Goal: Information Seeking & Learning: Learn about a topic

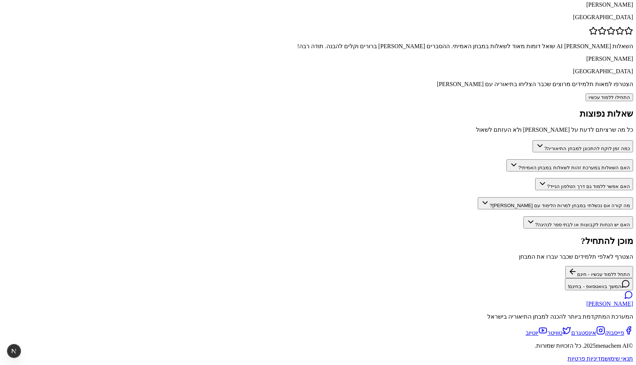
scroll to position [1114, 0]
click at [523, 216] on button "האם יש הנחות לקבוצות או לבתי ספר לנהיגה?" at bounding box center [578, 222] width 110 height 12
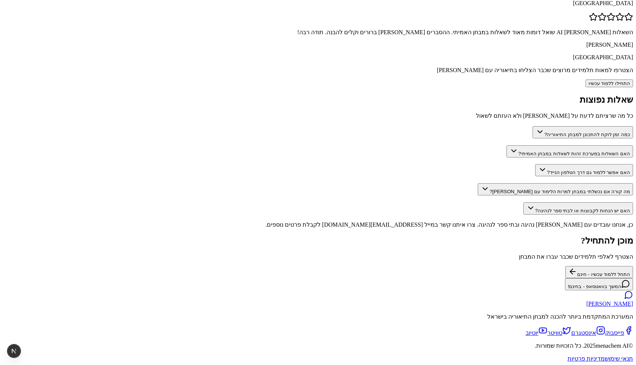
scroll to position [1020, 0]
click at [506, 145] on button "האם השאלות במערכת זהות לשאלות במבחן האמיתי?" at bounding box center [569, 151] width 127 height 12
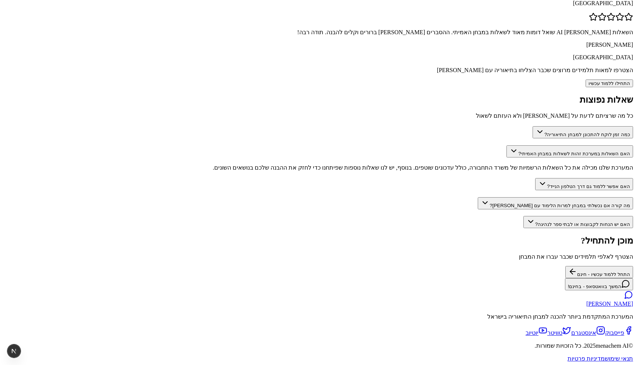
click at [535, 178] on button "האם אפשר ללמוד גם דרך הטלפון הנייד?" at bounding box center [584, 184] width 98 height 12
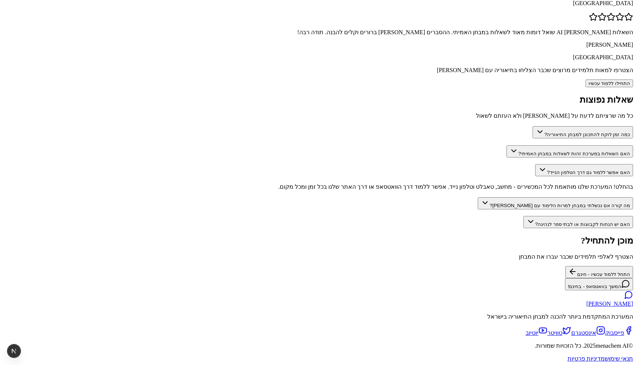
click at [478, 197] on button "מה קורה אם נכשלתי במבחן למרות הלימוד עם [PERSON_NAME]?" at bounding box center [555, 203] width 155 height 12
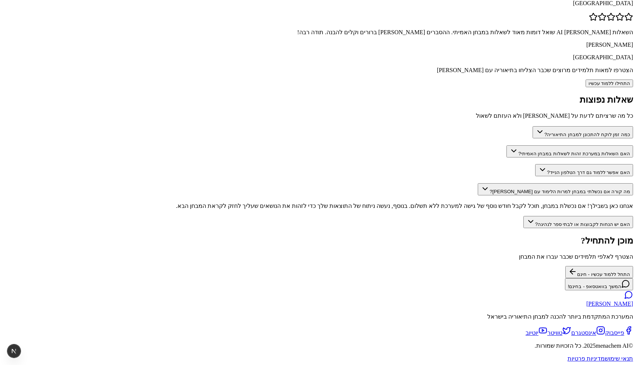
click at [532, 126] on button "כמה זמן לוקח להתכונן למבחן התיאוריה?" at bounding box center [582, 132] width 100 height 12
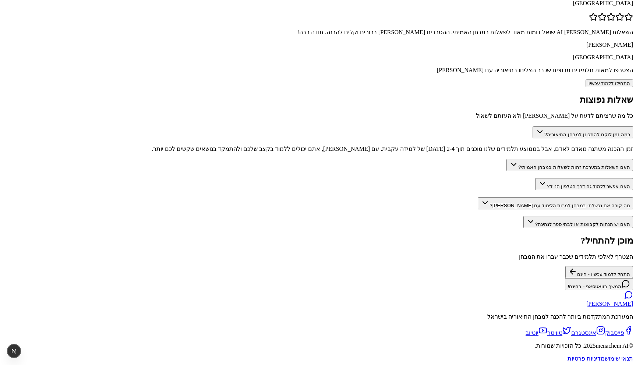
click at [427, 145] on div "זמן ההכנה משתנה מאדם לאדם, אבל בממוצע תלמידים שלנו מוכנים תוך 2-4 שבועות של למי…" at bounding box center [318, 148] width 630 height 7
click at [506, 159] on button "האם השאלות במערכת זהות לשאלות במבחן האמיתי?" at bounding box center [569, 165] width 127 height 12
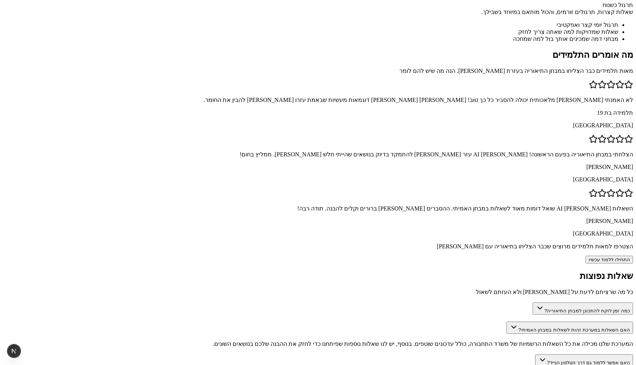
scroll to position [0, 0]
